Goal: Task Accomplishment & Management: Use online tool/utility

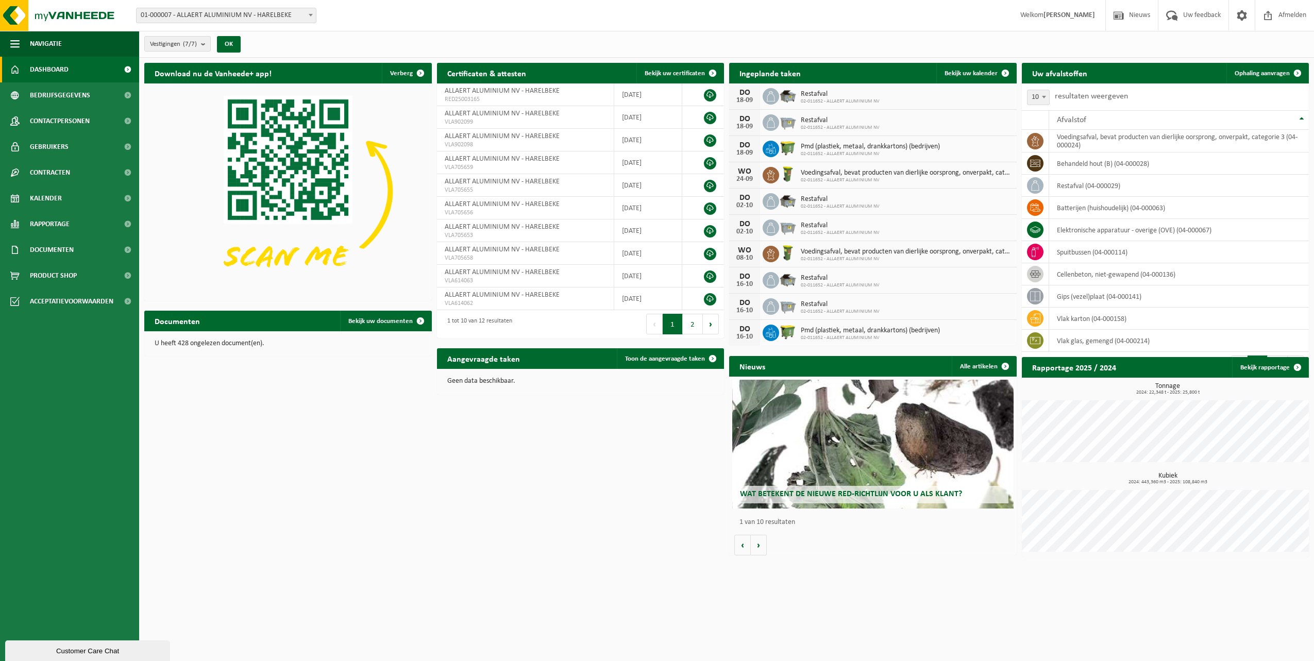
click at [1060, 77] on h2 "Uw afvalstoffen" at bounding box center [1060, 73] width 76 height 20
click at [1255, 73] on span "Ophaling aanvragen" at bounding box center [1262, 73] width 55 height 7
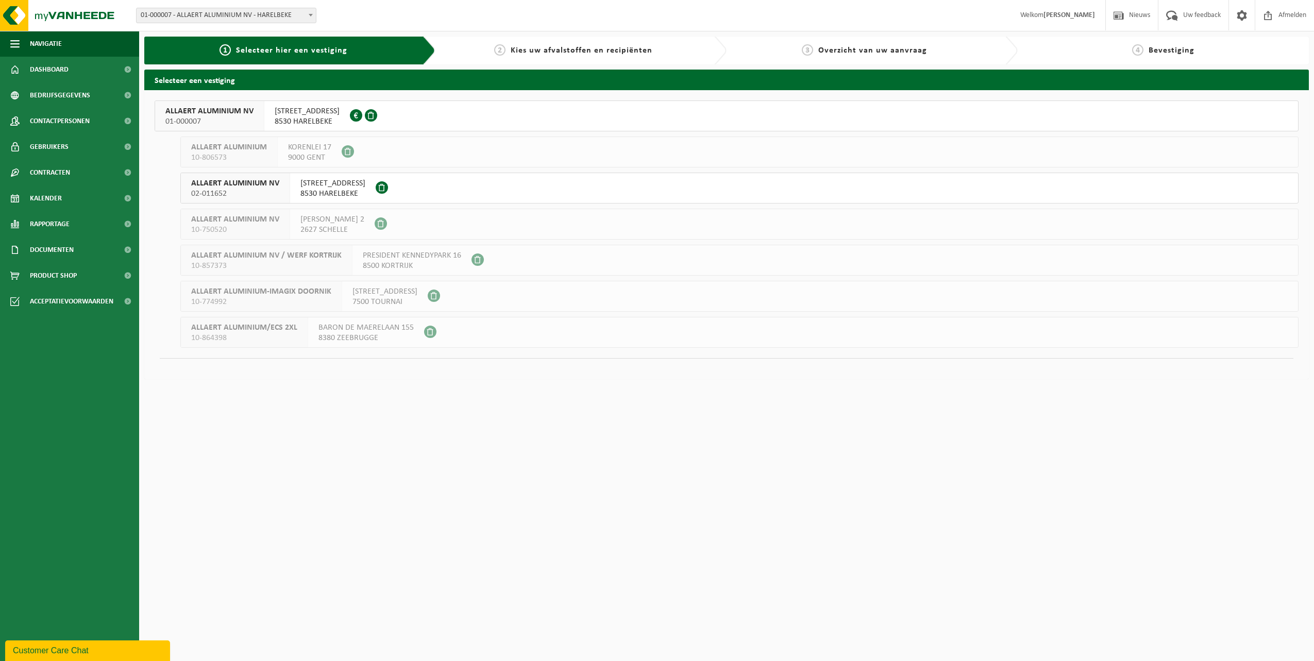
click at [235, 193] on span "02-011652" at bounding box center [235, 194] width 88 height 10
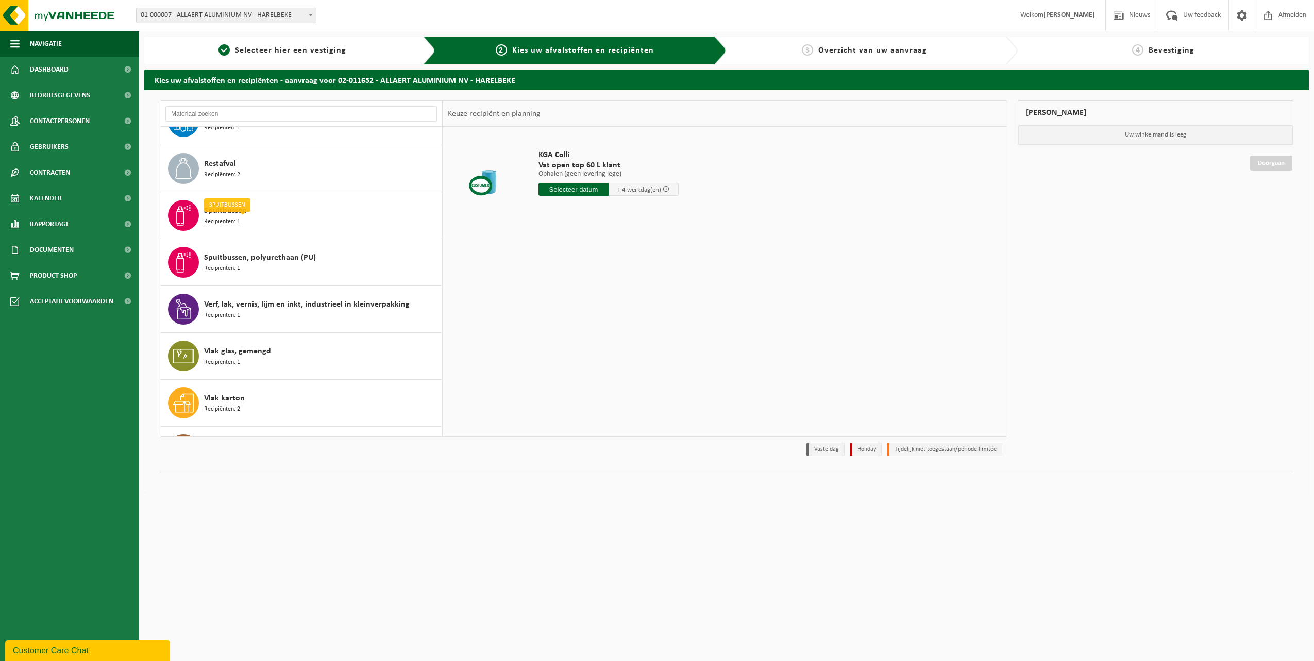
scroll to position [141, 0]
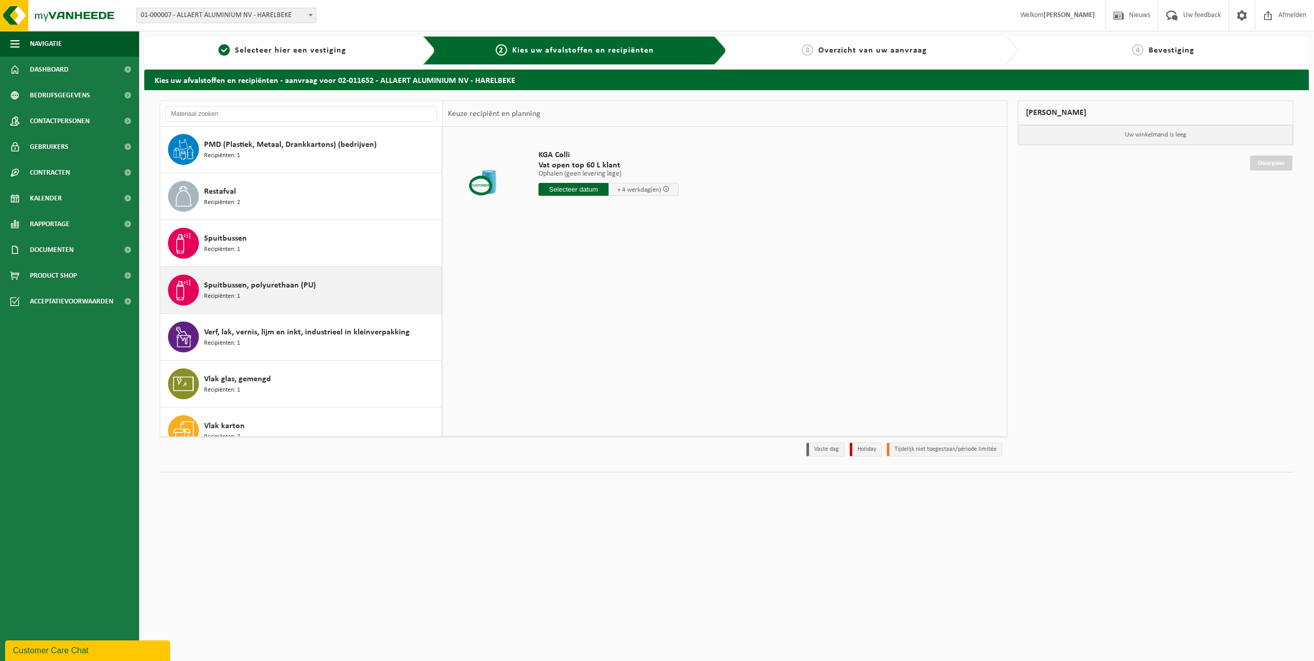
click at [231, 288] on span "Spuitbussen, polyurethaan (PU)" at bounding box center [260, 285] width 112 height 12
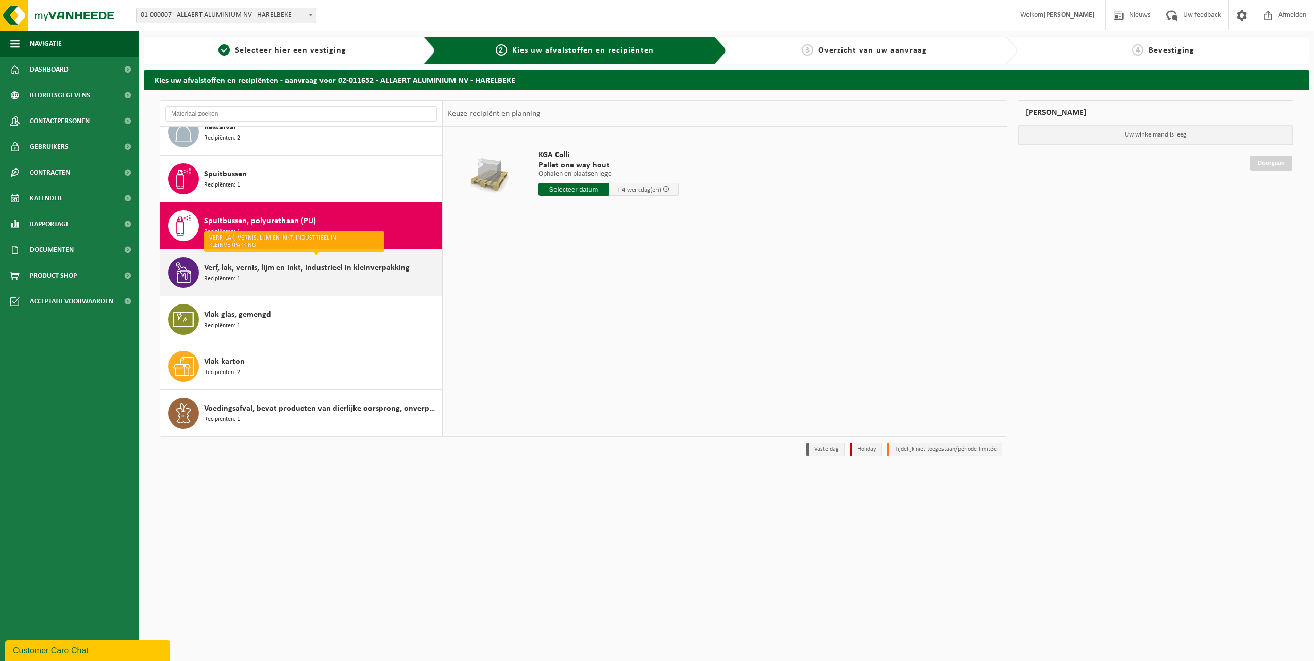
click at [281, 268] on span "Verf, lak, vernis, lijm en inkt, industrieel in kleinverpakking" at bounding box center [307, 268] width 206 height 12
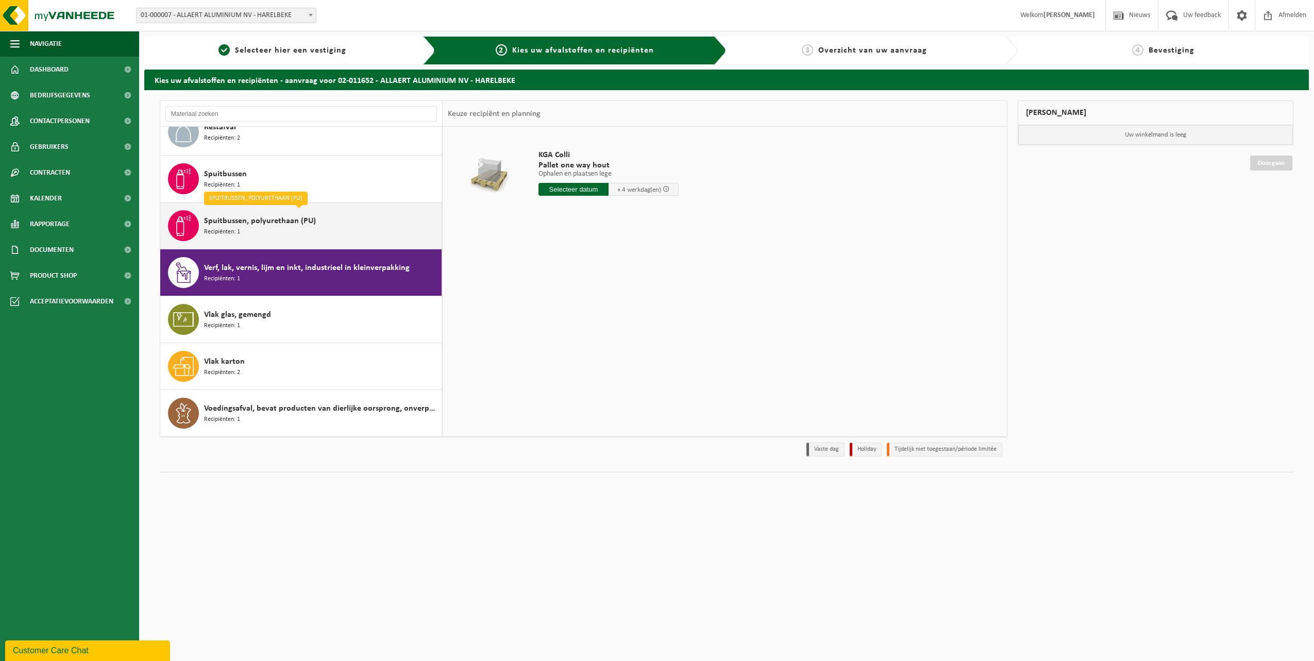
click at [264, 228] on div "Spuitbussen, polyurethaan (PU) Recipiënten: 1" at bounding box center [321, 225] width 235 height 31
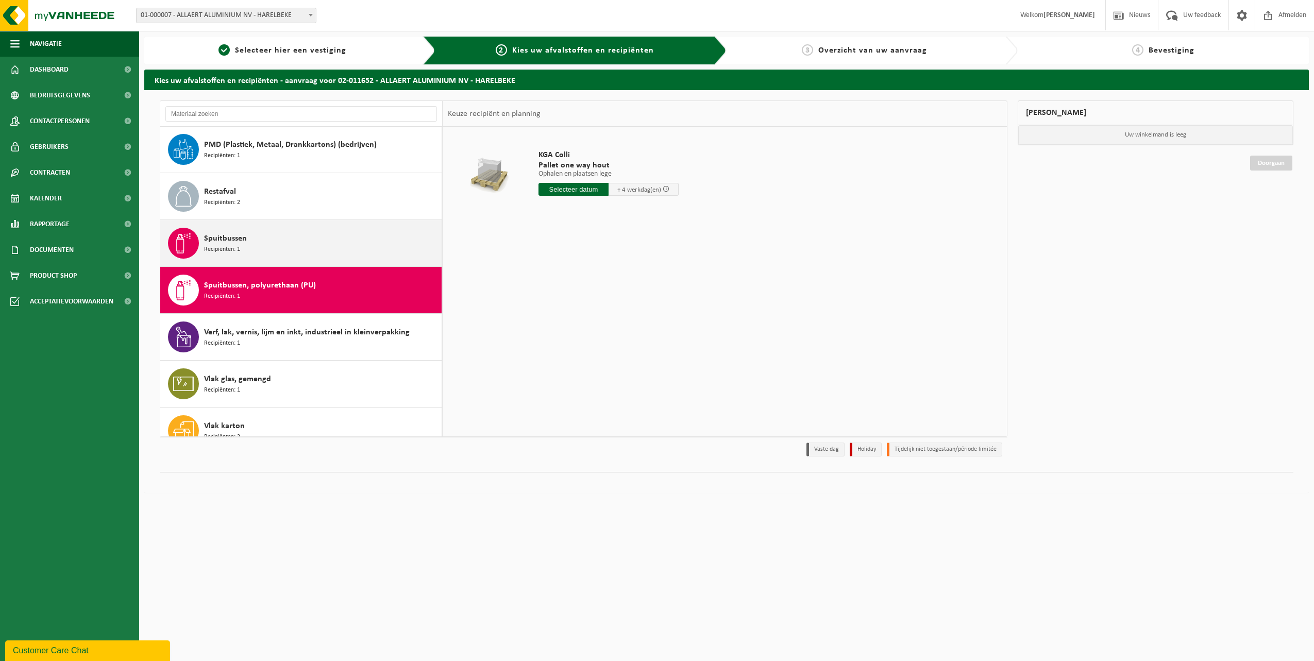
scroll to position [163, 0]
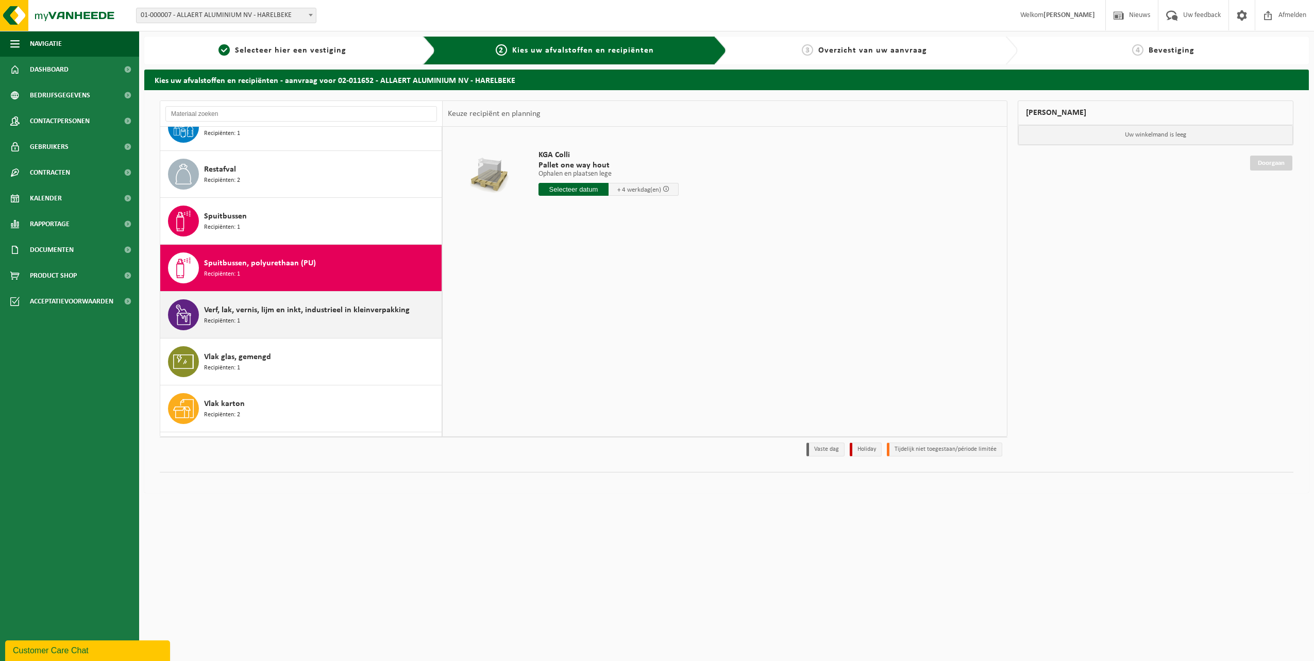
click at [371, 315] on span "Verf, lak, vernis, lijm en inkt, industrieel in kleinverpakking" at bounding box center [307, 310] width 206 height 12
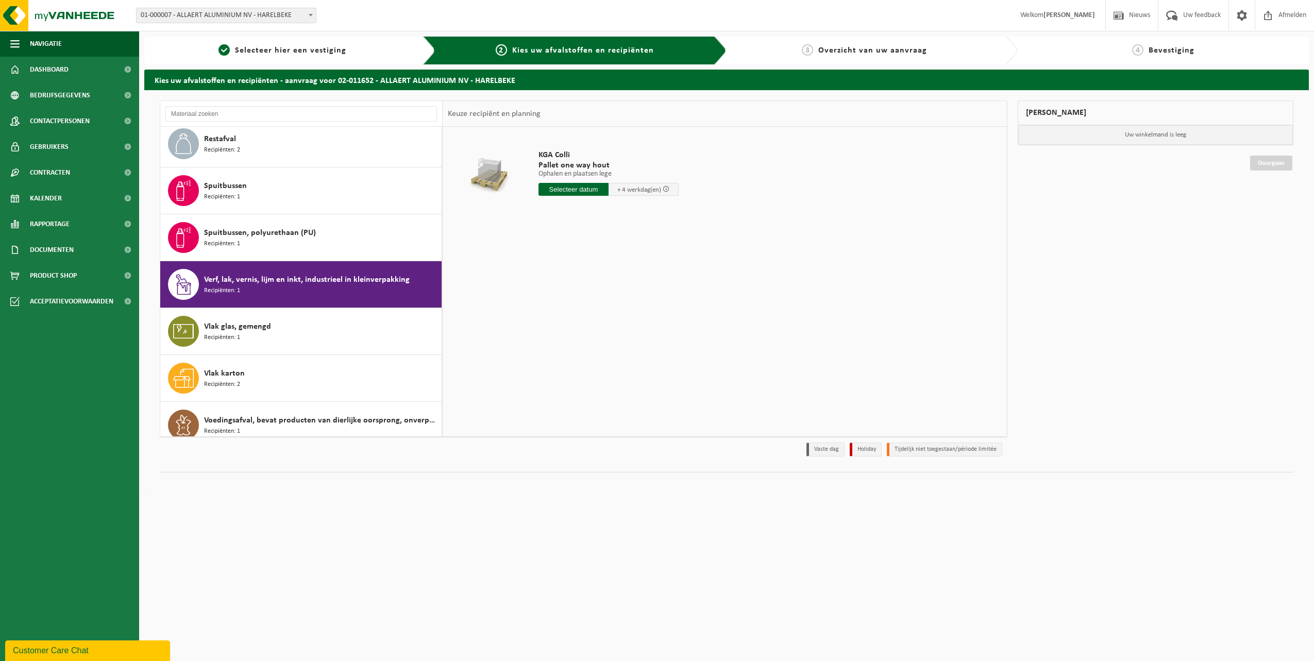
scroll to position [206, 0]
